Goal: Find specific page/section: Find specific page/section

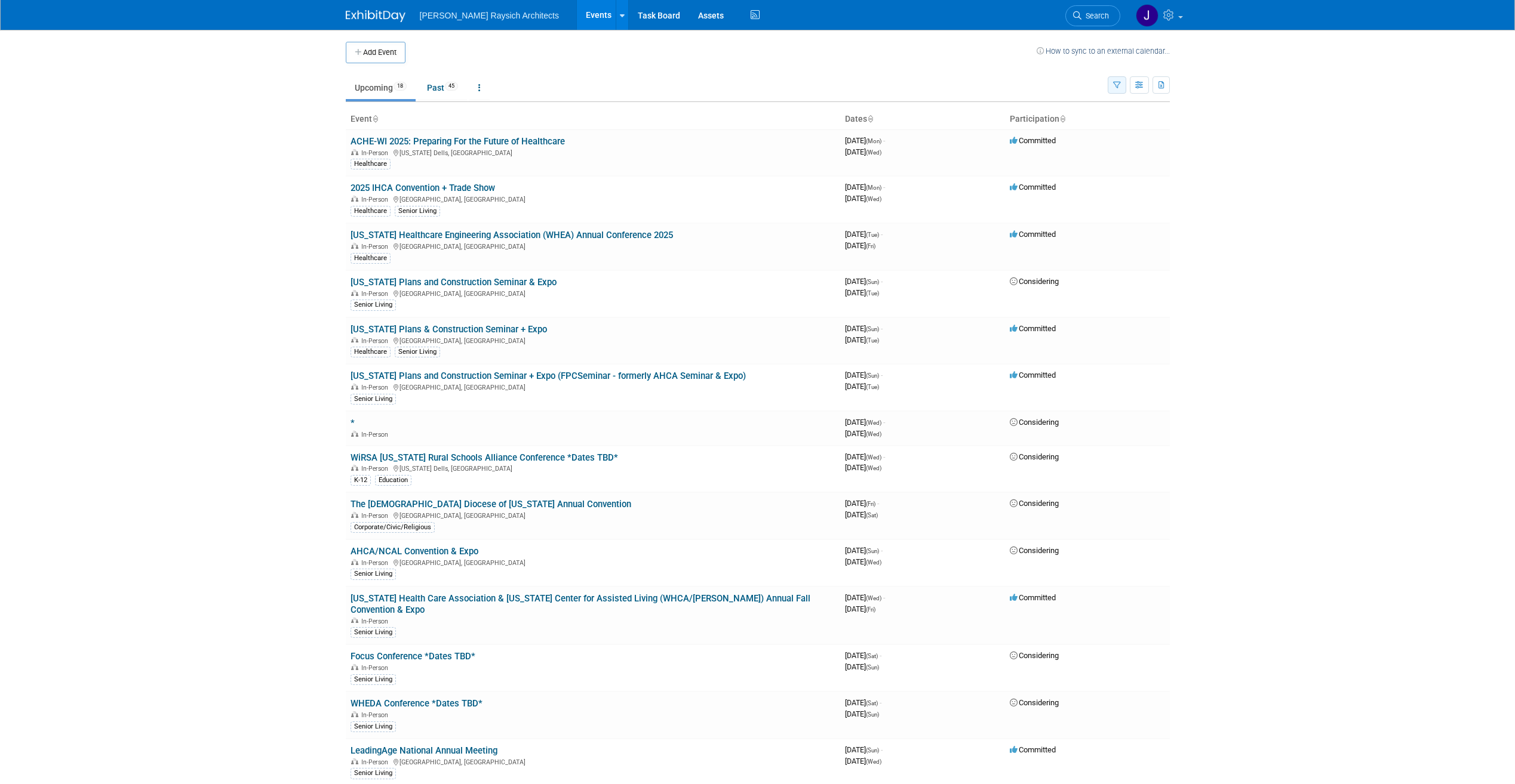
click at [1117, 80] on button "button" at bounding box center [1117, 85] width 19 height 18
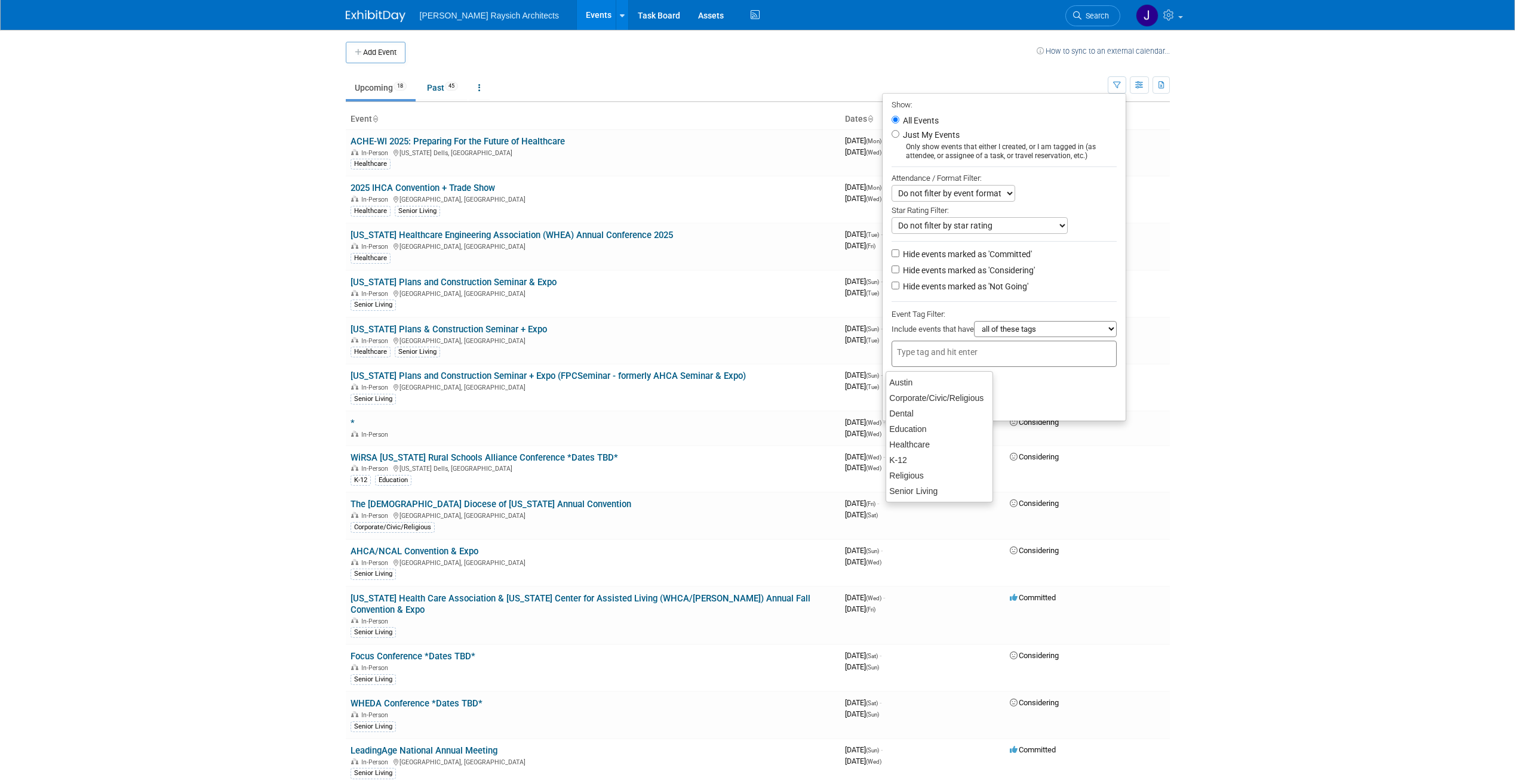
click at [975, 350] on div at bounding box center [1004, 354] width 225 height 26
click at [931, 487] on div "Senior Living" at bounding box center [940, 491] width 109 height 17
type input "Senior Living"
click at [905, 408] on button "Apply" at bounding box center [911, 404] width 38 height 18
